Goal: Transaction & Acquisition: Purchase product/service

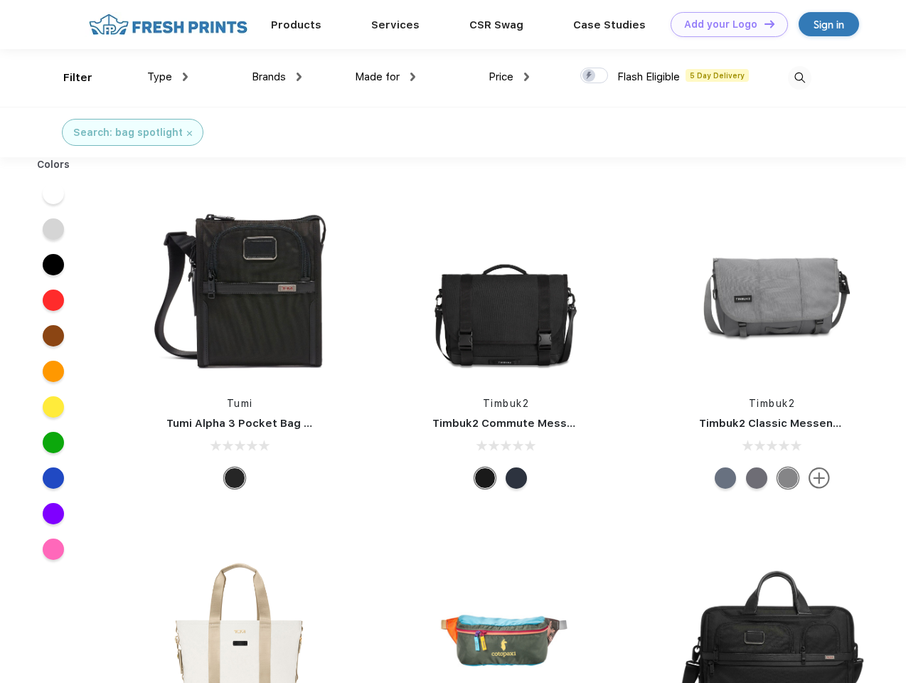
click at [724, 24] on link "Add your Logo Design Tool" at bounding box center [729, 24] width 117 height 25
click at [0, 0] on div "Design Tool" at bounding box center [0, 0] width 0 height 0
click at [763, 23] on link "Add your Logo Design Tool" at bounding box center [729, 24] width 117 height 25
click at [68, 78] on div "Filter" at bounding box center [77, 78] width 29 height 16
click at [168, 77] on span "Type" at bounding box center [159, 76] width 25 height 13
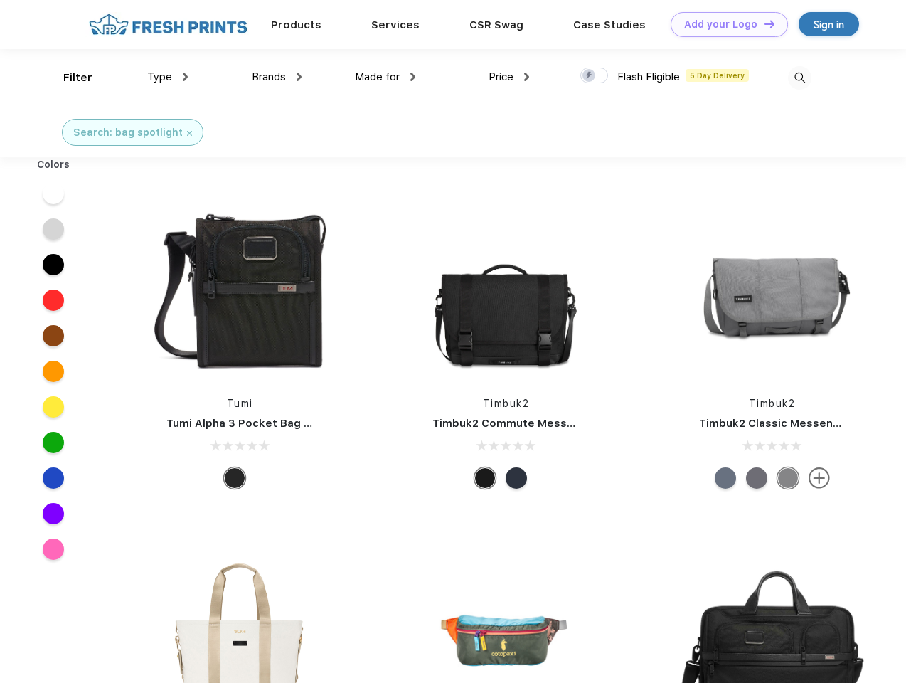
click at [277, 77] on span "Brands" at bounding box center [269, 76] width 34 height 13
click at [385, 77] on span "Made for" at bounding box center [377, 76] width 45 height 13
click at [509, 77] on span "Price" at bounding box center [501, 76] width 25 height 13
click at [595, 76] on div at bounding box center [594, 76] width 28 height 16
click at [590, 76] on input "checkbox" at bounding box center [584, 71] width 9 height 9
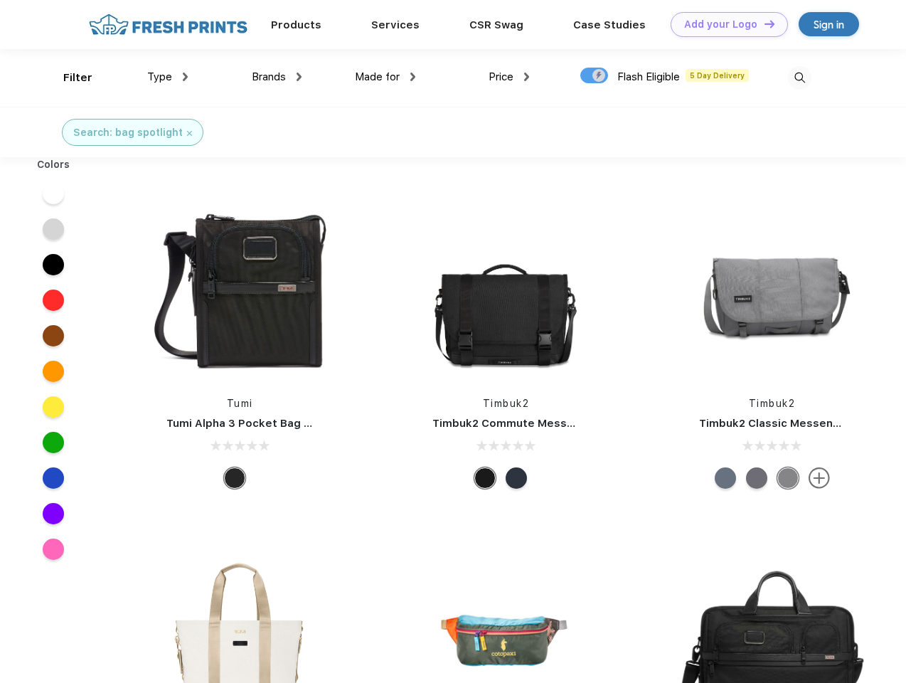
click at [799, 78] on img at bounding box center [799, 77] width 23 height 23
